Goal: Transaction & Acquisition: Purchase product/service

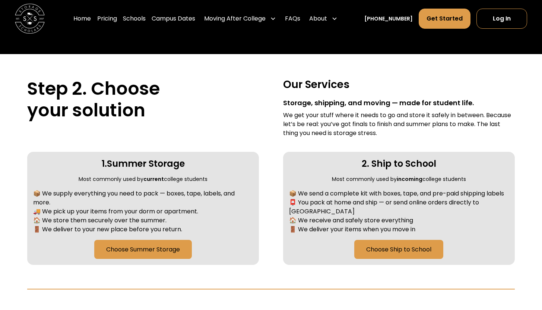
scroll to position [259, 0]
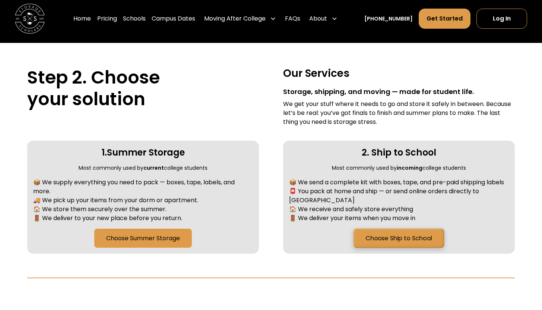
click at [368, 229] on link "Choose Ship to School" at bounding box center [399, 237] width 91 height 19
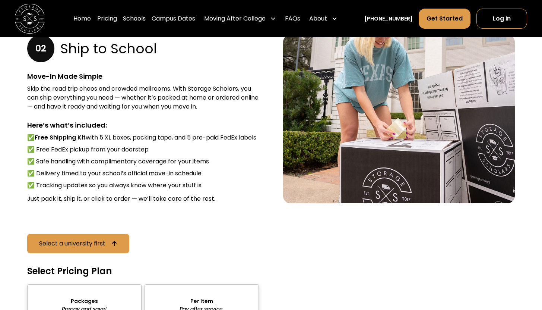
scroll to position [977, 0]
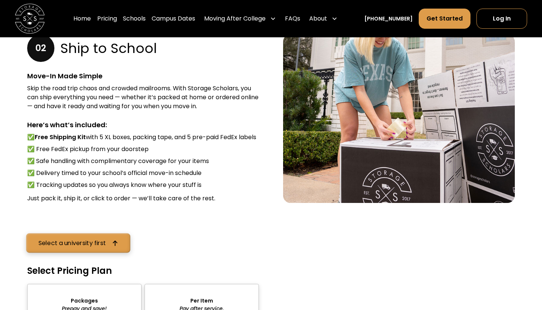
click at [114, 250] on link "Select a university first" at bounding box center [78, 242] width 104 height 19
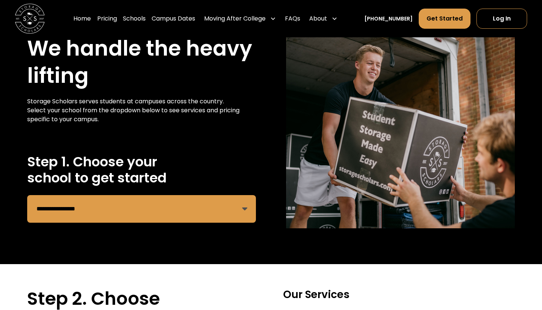
scroll to position [37, 0]
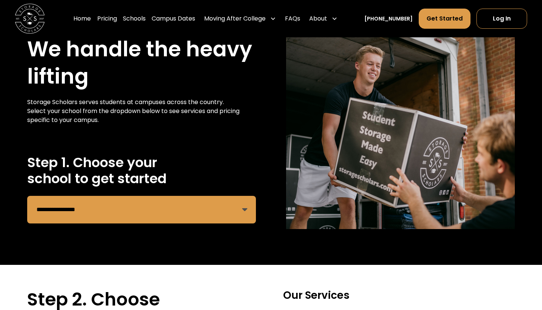
click at [157, 209] on select "**********" at bounding box center [141, 210] width 229 height 28
click at [98, 212] on select "**********" at bounding box center [141, 210] width 229 height 28
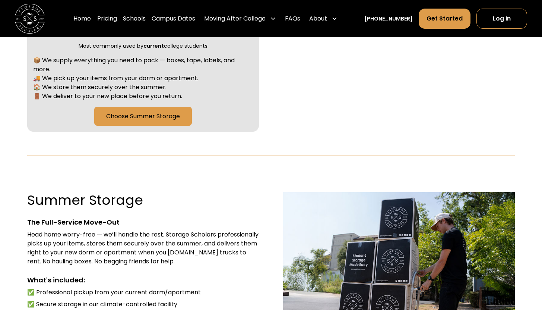
scroll to position [408, 0]
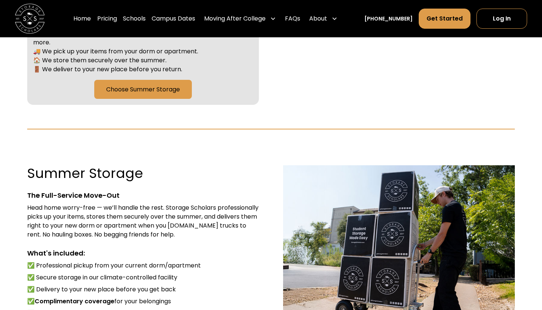
click at [306, 111] on div "Step 2. Choose your solution Our Services Storage, shipping, and moving — made …" at bounding box center [271, 11] width 488 height 234
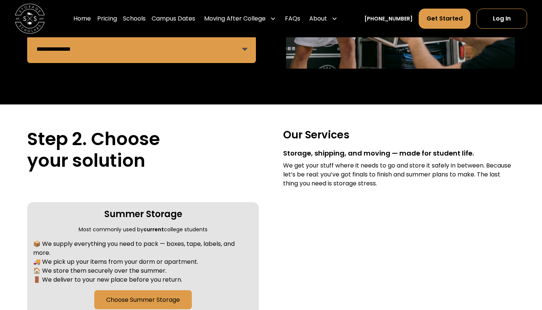
scroll to position [151, 0]
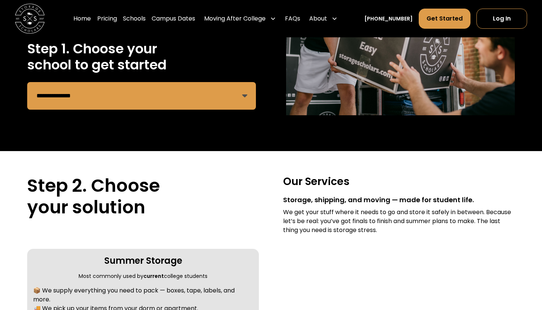
click at [153, 108] on select "**********" at bounding box center [141, 96] width 229 height 28
select select "**********"
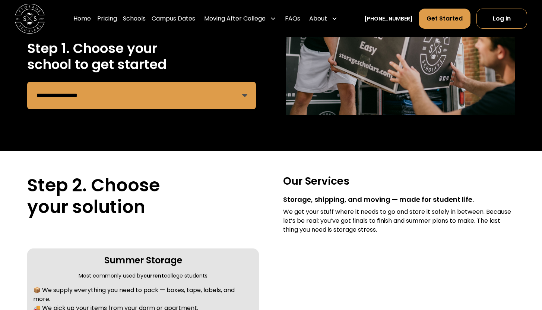
click at [160, 98] on select "**********" at bounding box center [141, 96] width 229 height 28
select select "Remind Form"
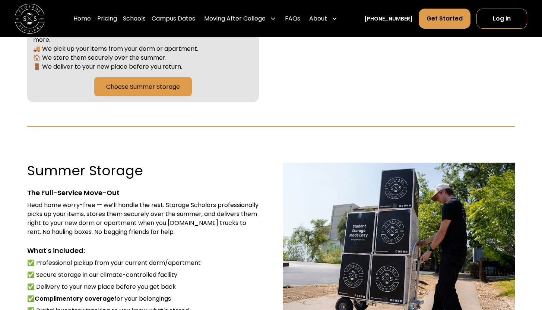
scroll to position [407, 0]
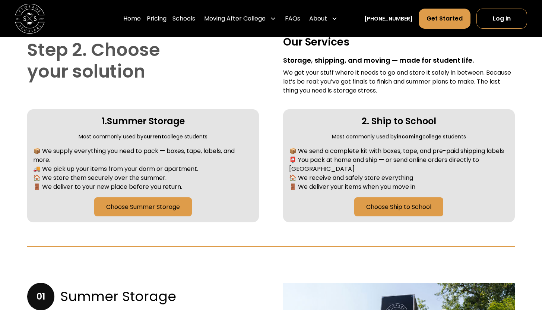
scroll to position [285, 0]
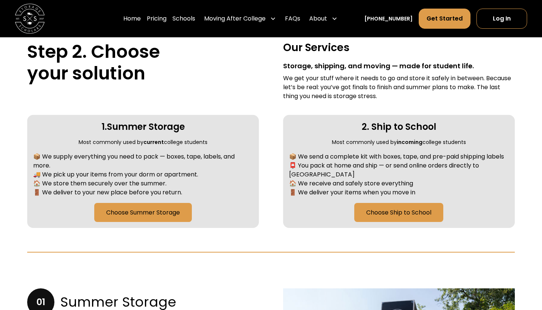
click at [371, 217] on div "2. Ship to School Most commonly used by incoming college students 📦 We send a c…" at bounding box center [399, 171] width 232 height 113
click at [371, 208] on link "Choose Ship to School" at bounding box center [399, 211] width 91 height 19
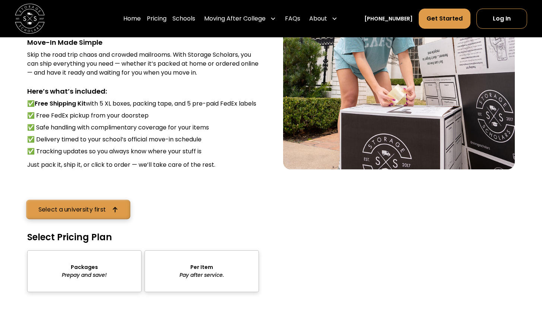
scroll to position [1076, 0]
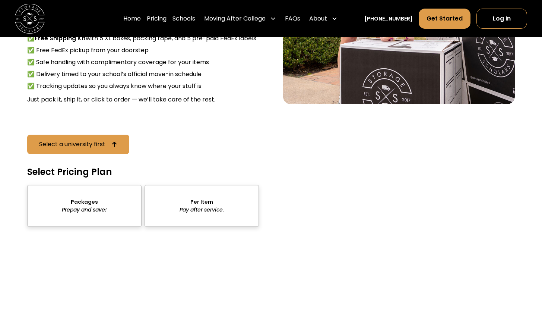
click at [110, 217] on div "sts" at bounding box center [84, 206] width 114 height 42
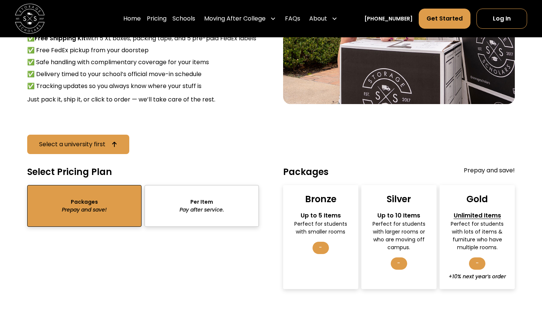
click at [322, 254] on div "-" at bounding box center [321, 248] width 16 height 13
click at [324, 220] on div "Up to 5 Items" at bounding box center [321, 215] width 62 height 9
click at [84, 154] on link "Select a university first" at bounding box center [78, 144] width 104 height 19
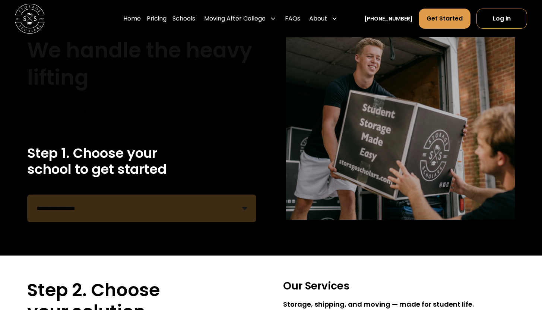
scroll to position [37, 0]
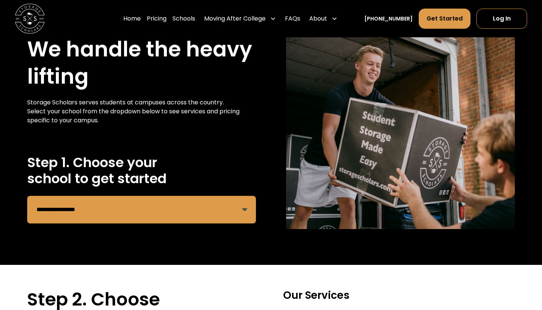
click at [101, 222] on select "**********" at bounding box center [141, 210] width 229 height 28
select select "**********"
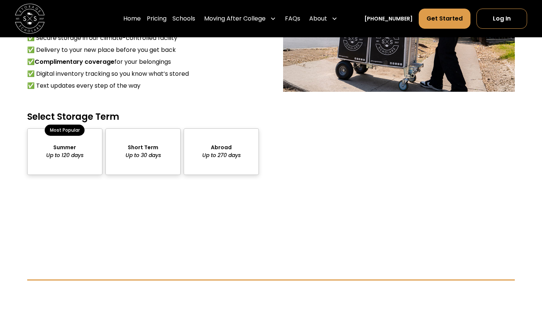
scroll to position [646, 0]
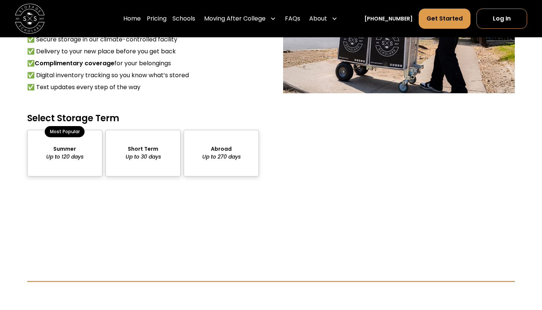
click at [78, 156] on div "package-pricing" at bounding box center [64, 153] width 75 height 47
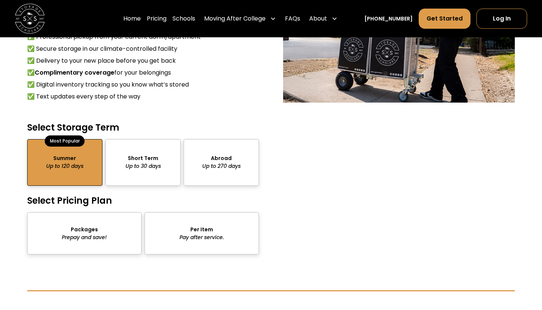
scroll to position [633, 0]
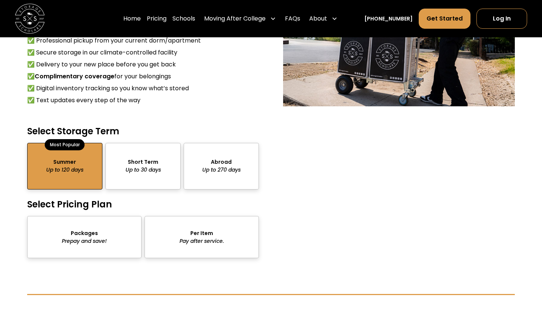
click at [154, 165] on div "package-pricing" at bounding box center [142, 166] width 75 height 47
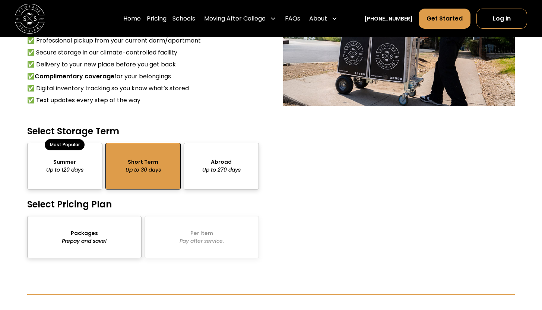
click at [177, 229] on div "Packages Prepay and save! Per Item Pay after service." at bounding box center [143, 237] width 232 height 42
click at [111, 229] on div "package-pricing" at bounding box center [84, 237] width 114 height 42
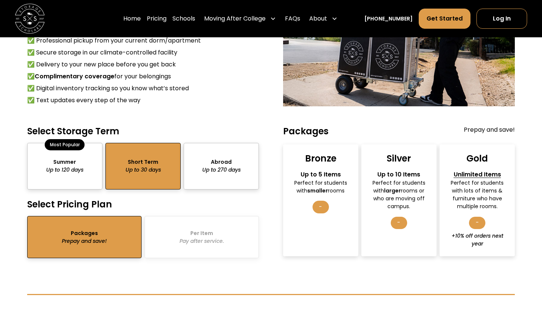
click at [308, 172] on div "Up to 5 Items" at bounding box center [321, 174] width 62 height 9
click at [471, 160] on div "Gold" at bounding box center [478, 158] width 22 height 12
click at [402, 193] on div "Perfect for students with larger rooms or who are moving off campus." at bounding box center [399, 194] width 62 height 31
click at [476, 225] on div "-" at bounding box center [477, 223] width 16 height 13
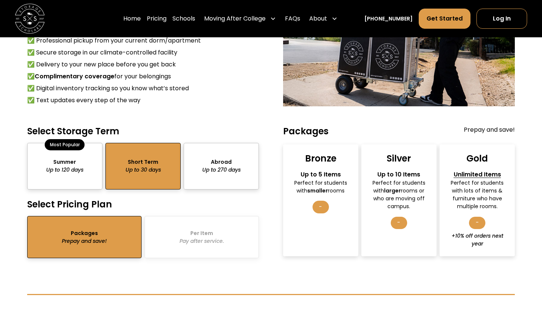
click at [423, 224] on div "Silver Up to 10 Items Perfect for students with larger rooms or who are moving …" at bounding box center [399, 200] width 75 height 112
click at [346, 236] on div "Bronze Up to 5 Items Perfect for students with smaller rooms -" at bounding box center [320, 200] width 75 height 112
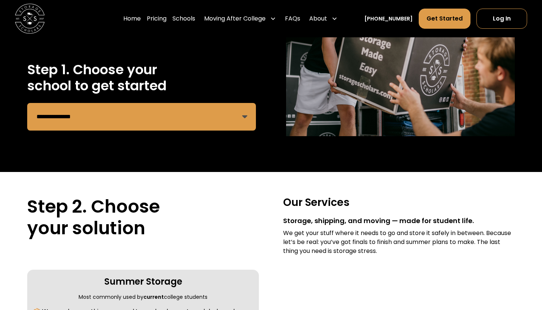
scroll to position [0, 0]
